Goal: Transaction & Acquisition: Purchase product/service

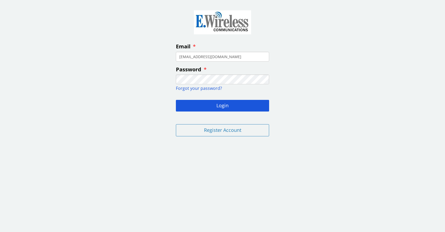
type input "jandm.h@comcast.net"
click at [176, 100] on button "Login" at bounding box center [222, 106] width 93 height 12
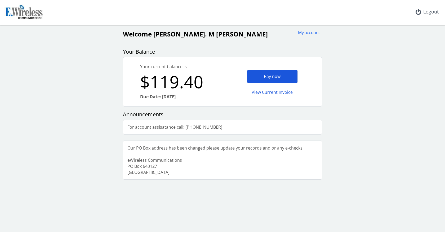
click at [269, 75] on div "Pay now" at bounding box center [272, 76] width 51 height 13
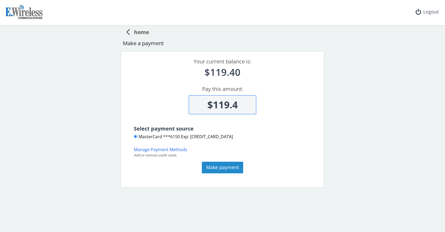
click at [225, 166] on button "Make payment" at bounding box center [222, 168] width 41 height 12
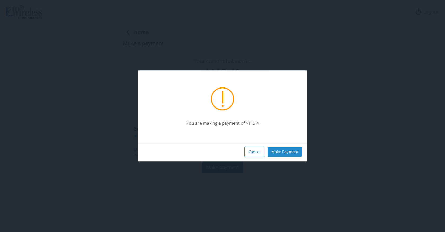
click at [292, 153] on button "Make Payment" at bounding box center [284, 152] width 34 height 10
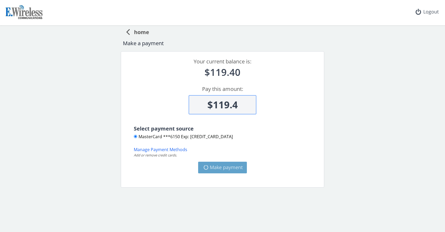
type input "$0"
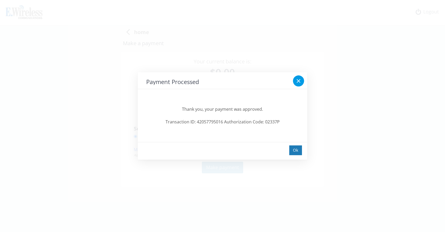
click at [299, 82] on icon at bounding box center [298, 81] width 4 height 4
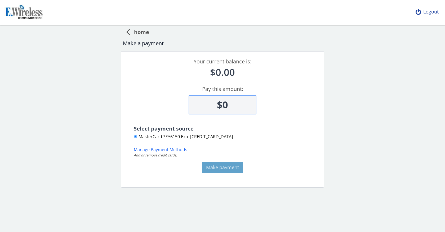
click at [426, 12] on div "Logout" at bounding box center [426, 12] width 31 height 24
